Goal: Task Accomplishment & Management: Use online tool/utility

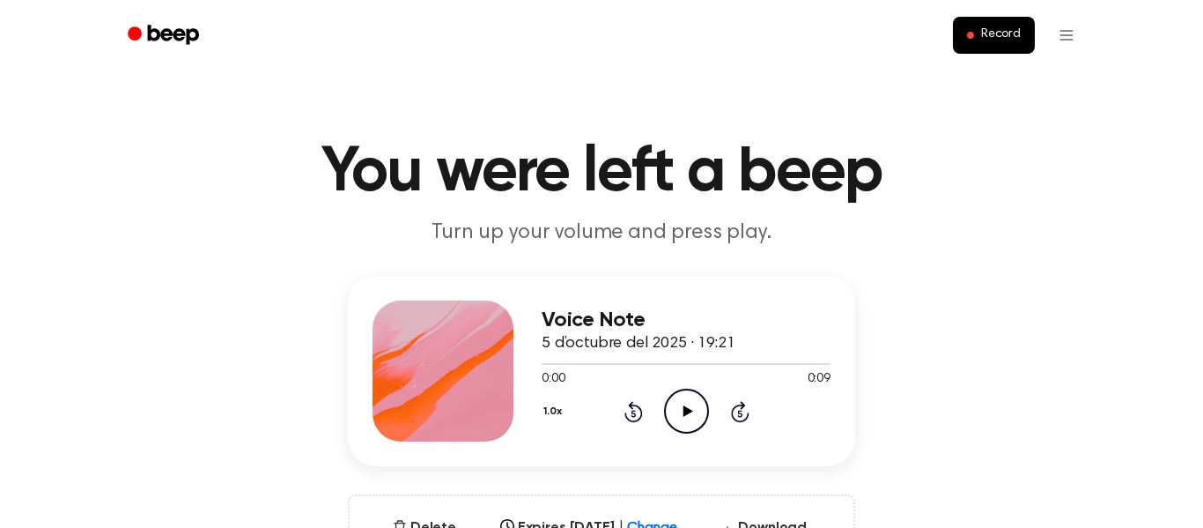
click at [681, 401] on icon "Play Audio" at bounding box center [686, 410] width 45 height 45
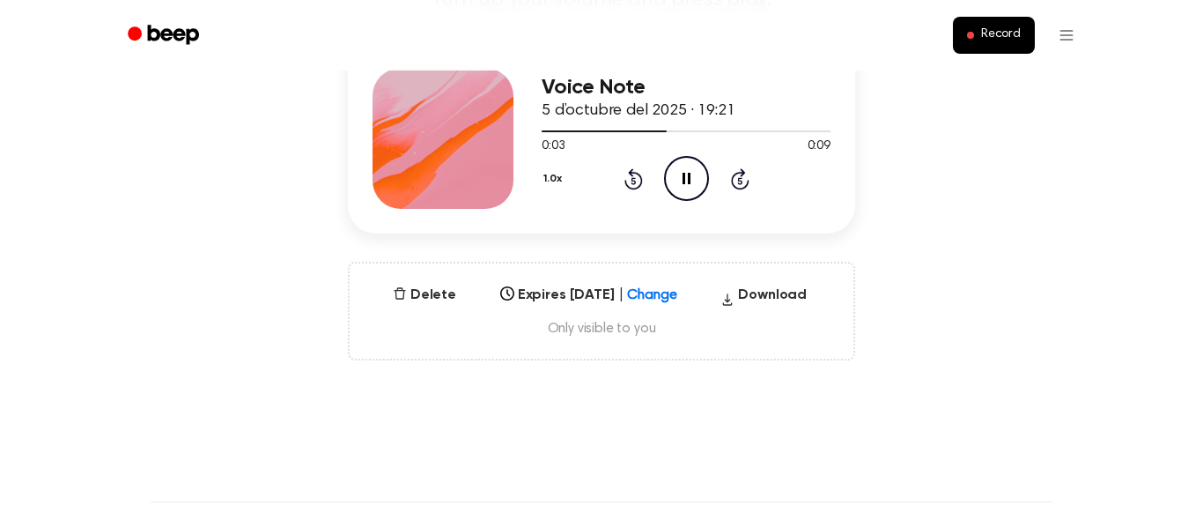
scroll to position [248, 0]
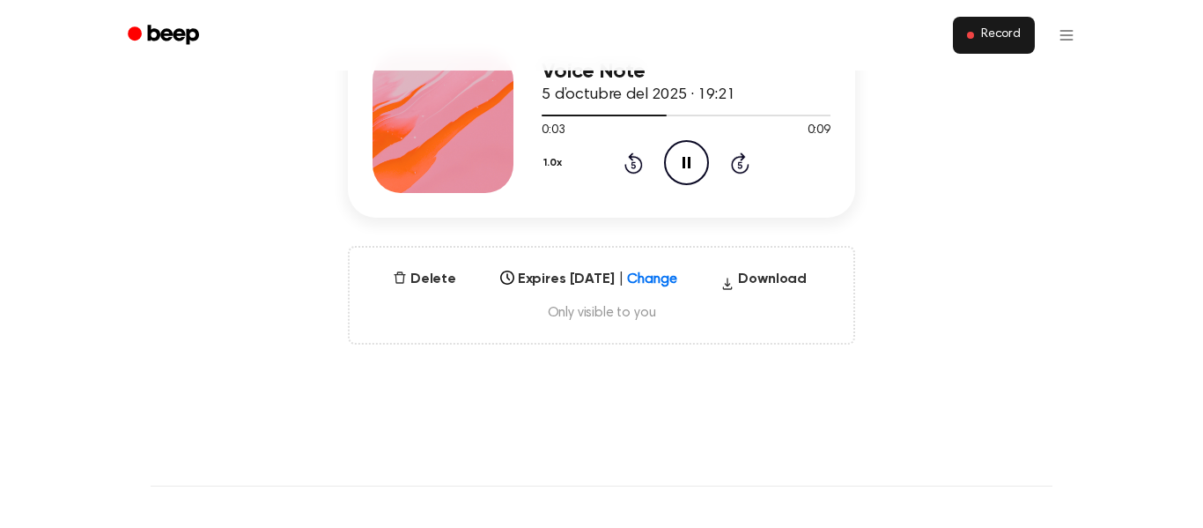
click at [973, 48] on button "Record" at bounding box center [994, 35] width 82 height 37
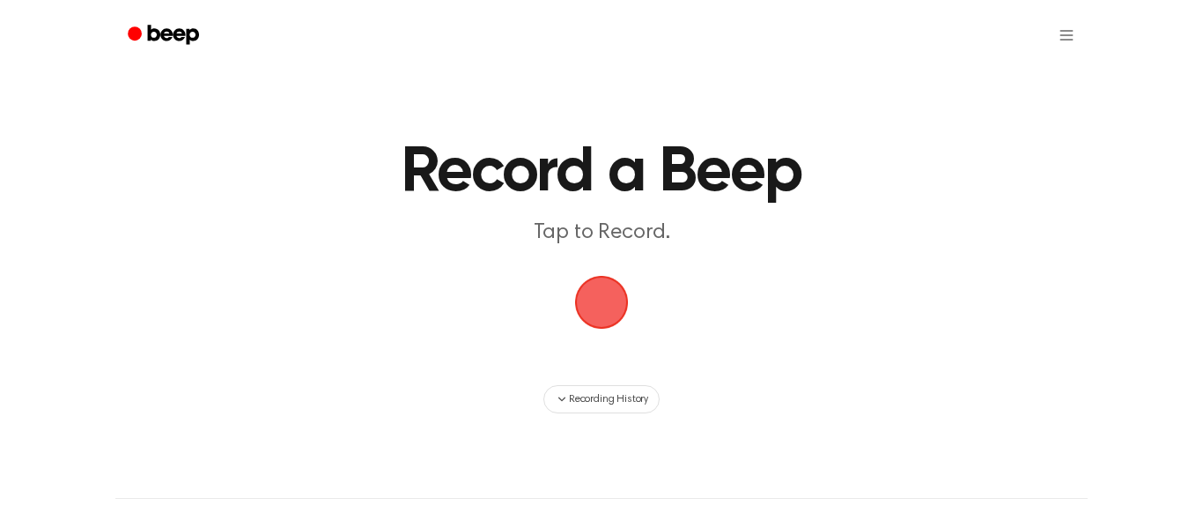
click at [613, 301] on span "button" at bounding box center [601, 301] width 65 height 65
click at [613, 301] on span "button" at bounding box center [601, 302] width 99 height 99
click at [613, 301] on span "button" at bounding box center [602, 303] width 82 height 82
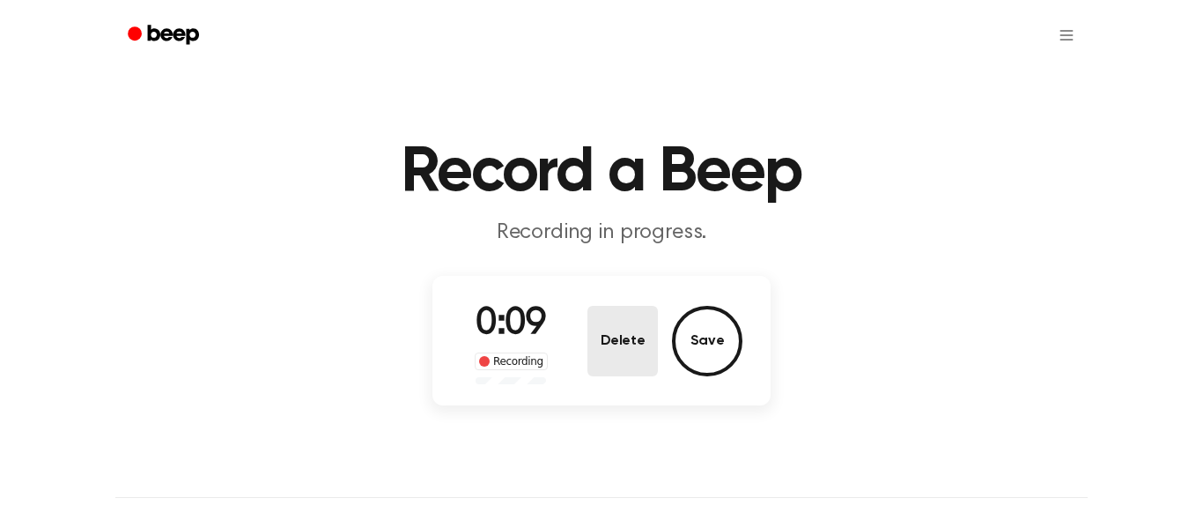
click at [640, 352] on button "Delete" at bounding box center [622, 341] width 70 height 70
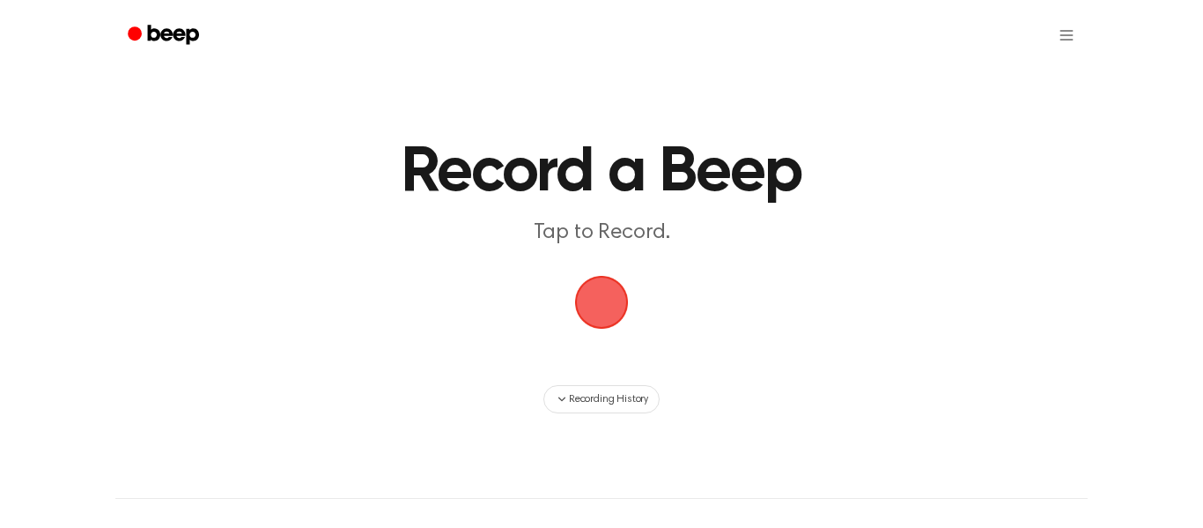
click at [601, 292] on span "button" at bounding box center [601, 302] width 83 height 83
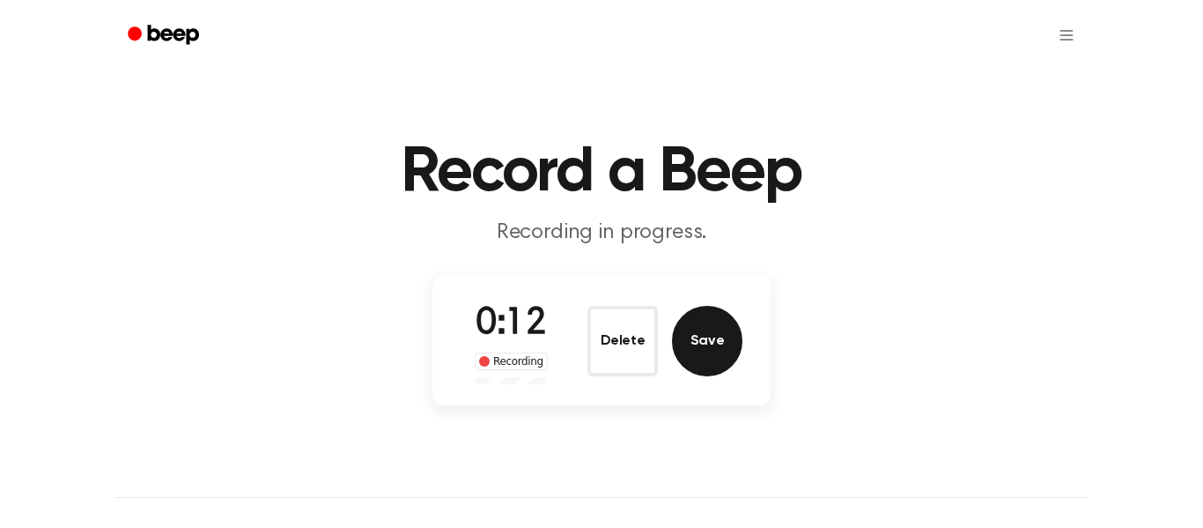
click at [704, 343] on button "Save" at bounding box center [707, 341] width 70 height 70
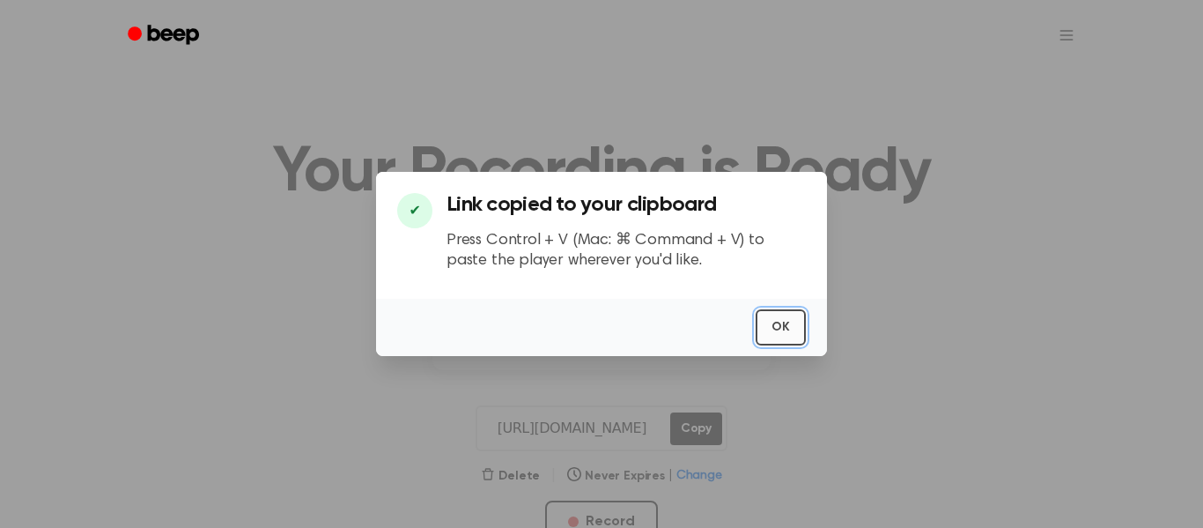
click at [787, 328] on button "OK" at bounding box center [781, 327] width 50 height 36
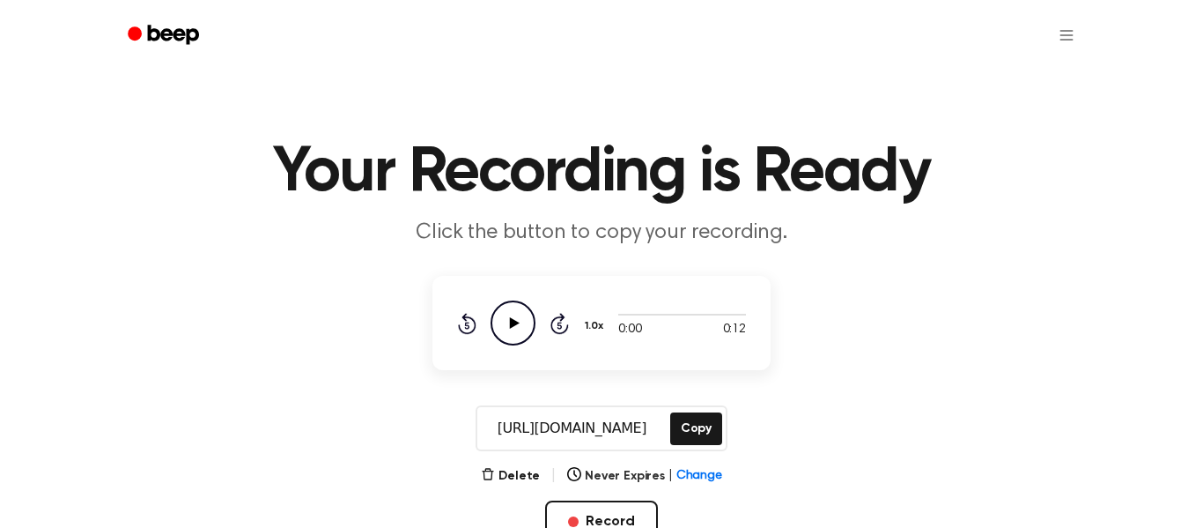
click at [510, 310] on icon "Play Audio" at bounding box center [513, 322] width 45 height 45
click at [682, 424] on button "Copy" at bounding box center [696, 428] width 52 height 33
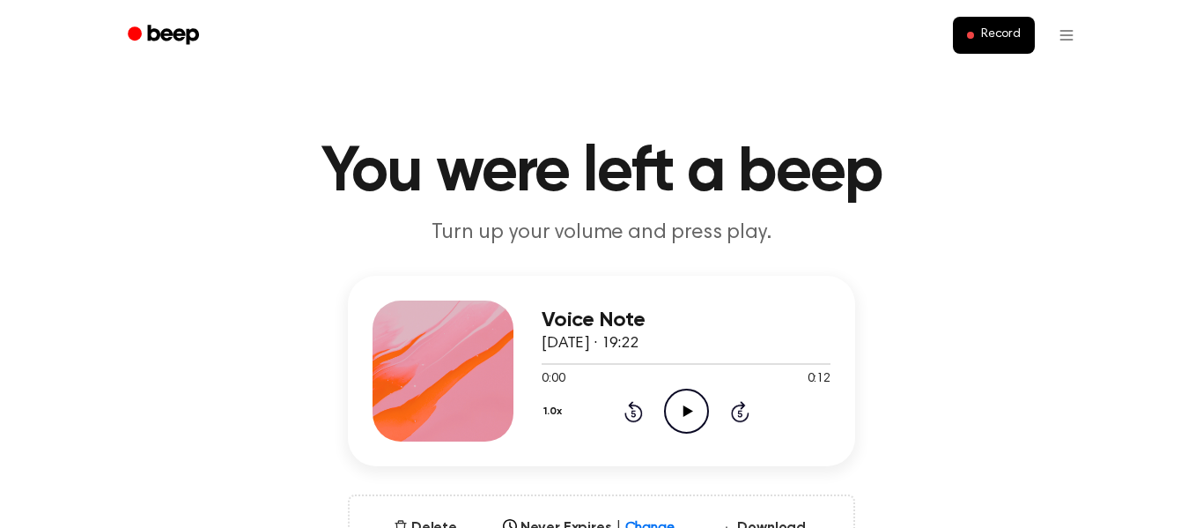
click at [684, 414] on icon at bounding box center [688, 410] width 10 height 11
click at [550, 417] on button "1.0x" at bounding box center [555, 411] width 26 height 30
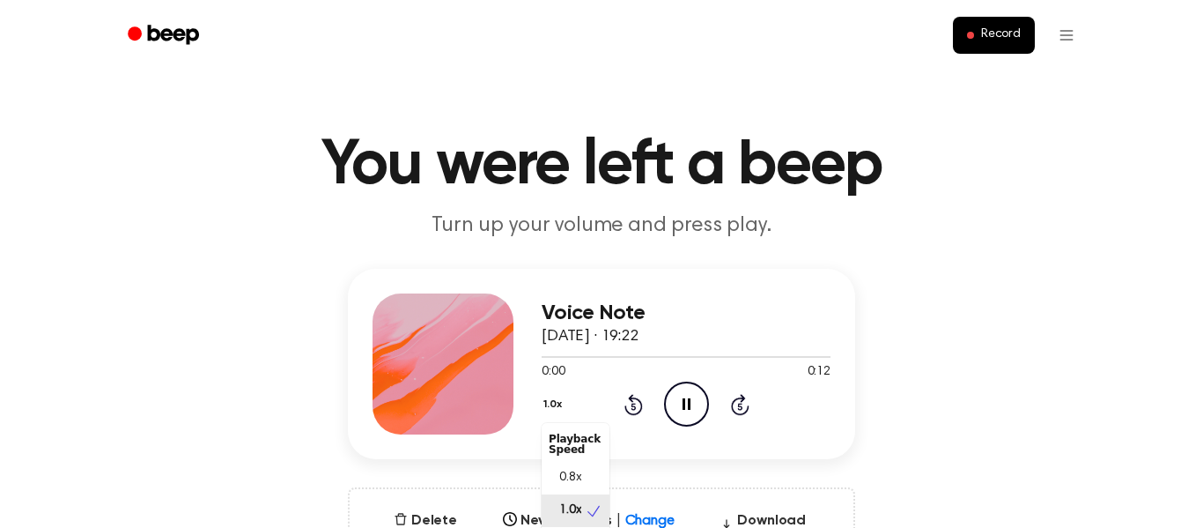
click at [695, 426] on div "1.0x Playback Speed 0.8x 1.0x 1.2x 1.5x 2.0x Rewind 5 seconds Pause Audio Skip …" at bounding box center [686, 403] width 289 height 45
click at [542, 402] on button "1.0x" at bounding box center [555, 404] width 26 height 30
click at [564, 465] on div "0.8x" at bounding box center [576, 477] width 68 height 33
click at [735, 398] on icon at bounding box center [740, 404] width 18 height 21
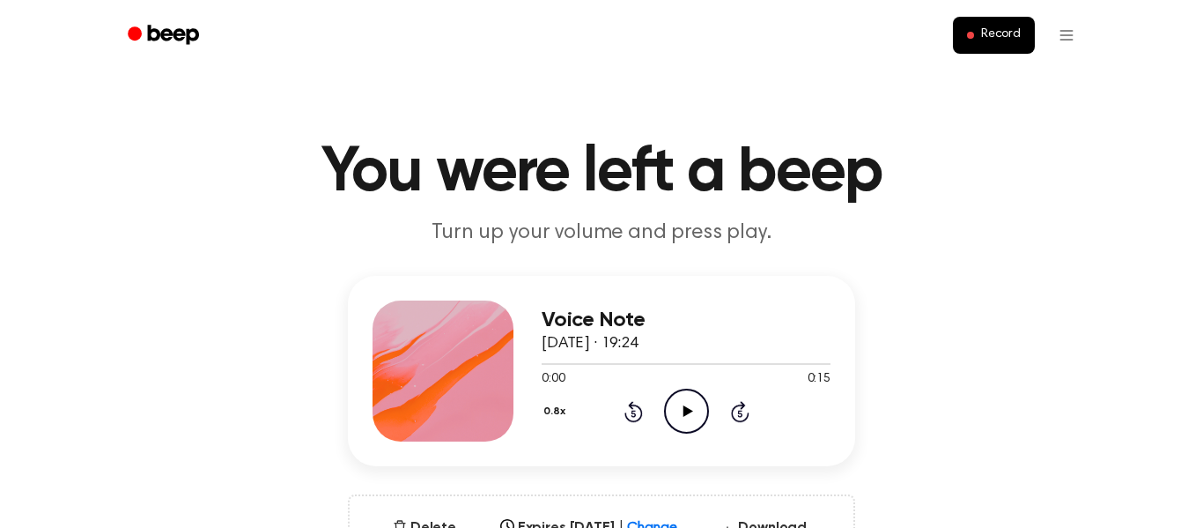
click at [689, 410] on icon at bounding box center [688, 410] width 10 height 11
